Goal: Transaction & Acquisition: Obtain resource

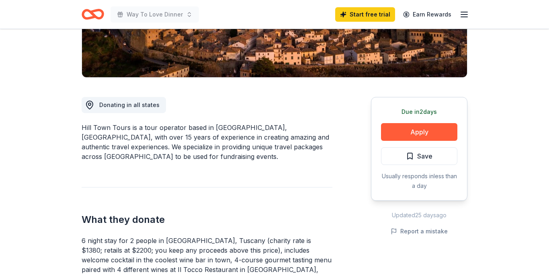
scroll to position [165, 0]
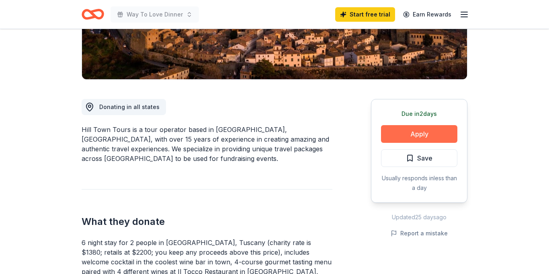
click at [429, 131] on button "Apply" at bounding box center [419, 134] width 76 height 18
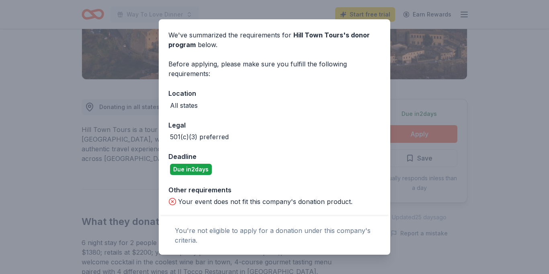
scroll to position [0, 0]
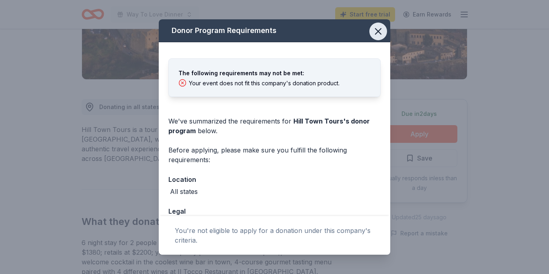
click at [377, 34] on icon "button" at bounding box center [378, 31] width 11 height 11
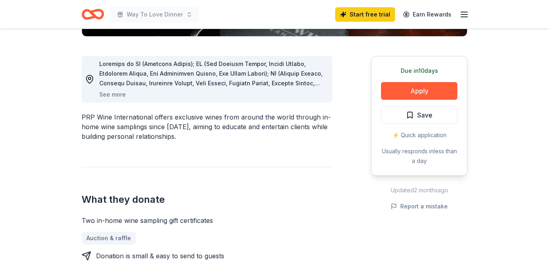
scroll to position [208, 0]
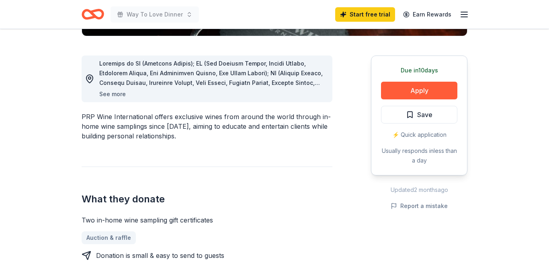
click at [108, 96] on button "See more" at bounding box center [112, 94] width 27 height 10
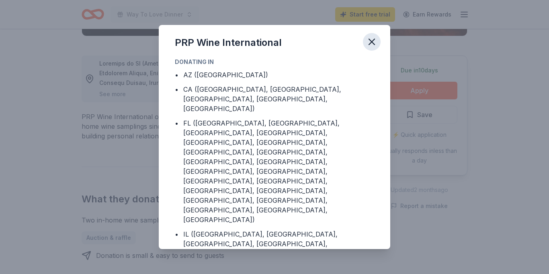
click at [371, 44] on icon "button" at bounding box center [371, 41] width 11 height 11
